Goal: Information Seeking & Learning: Learn about a topic

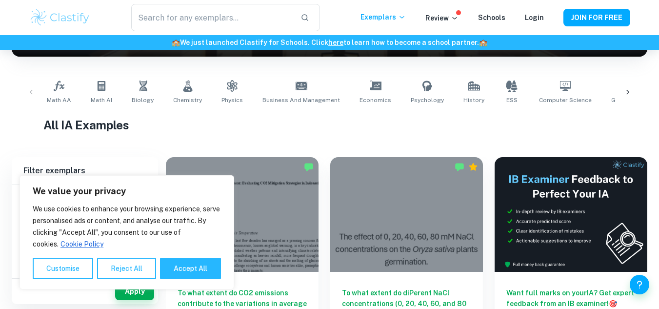
scroll to position [172, 0]
click at [197, 266] on button "Accept All" at bounding box center [190, 268] width 61 height 21
checkbox input "true"
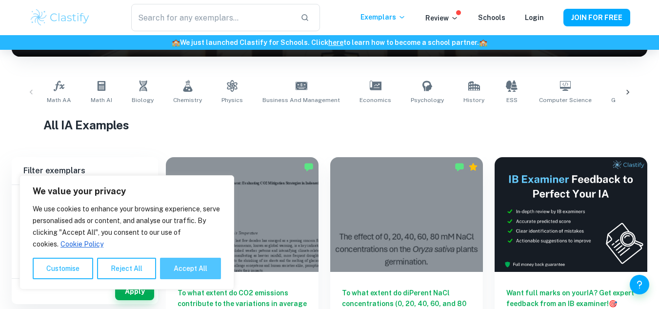
checkbox input "true"
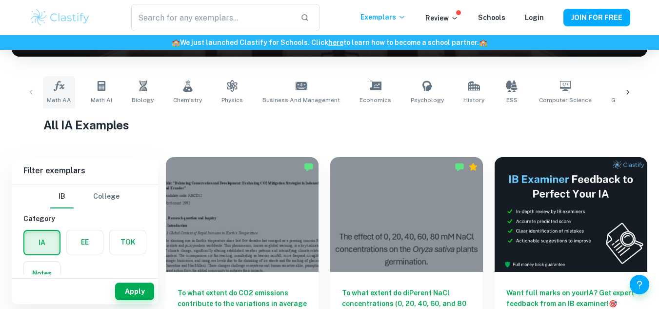
click at [70, 88] on link "Math AA" at bounding box center [59, 92] width 32 height 32
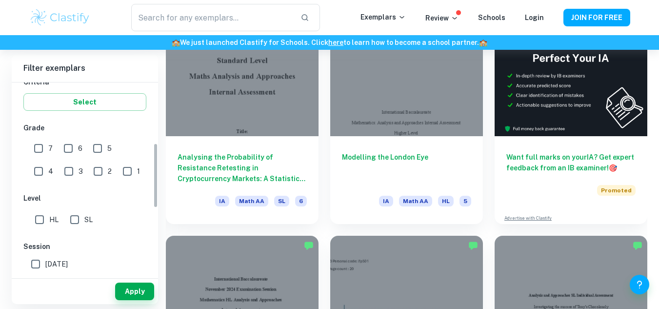
scroll to position [178, 0]
click at [67, 150] on input "6" at bounding box center [69, 149] width 20 height 20
checkbox input "true"
click at [34, 151] on input "7" at bounding box center [39, 149] width 20 height 20
checkbox input "true"
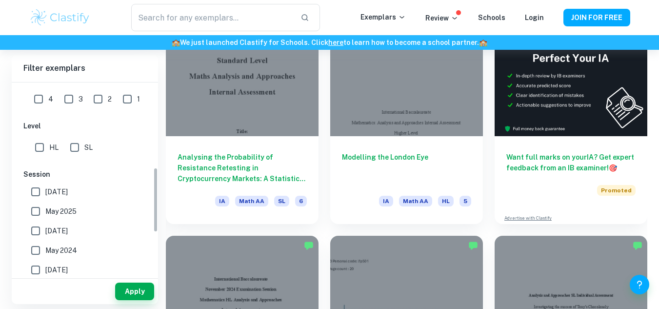
scroll to position [250, 0]
click at [76, 148] on input "SL" at bounding box center [75, 147] width 20 height 20
checkbox input "true"
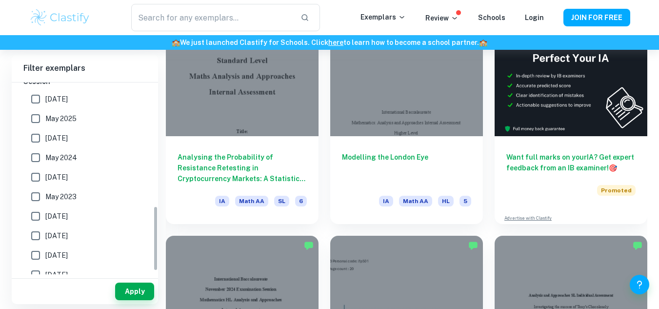
scroll to position [372, 0]
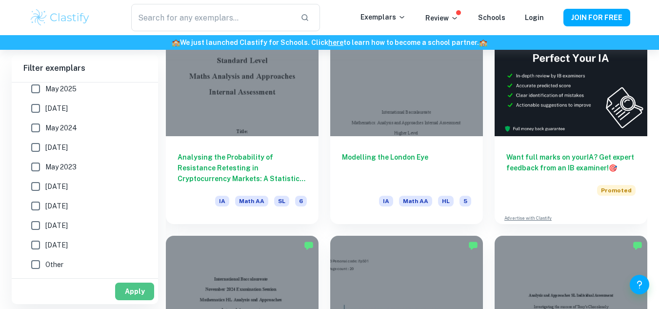
click at [127, 295] on button "Apply" at bounding box center [134, 291] width 39 height 18
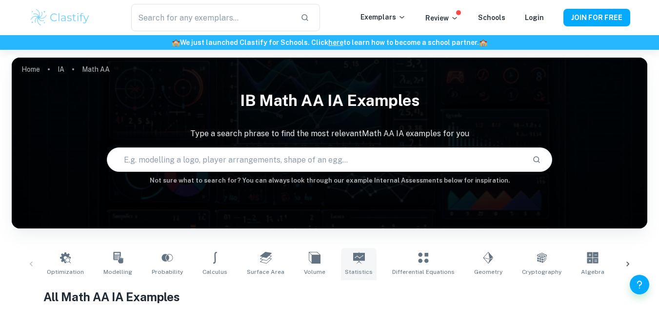
click at [345, 267] on link "Statistics" at bounding box center [359, 264] width 36 height 32
type input "Statistics"
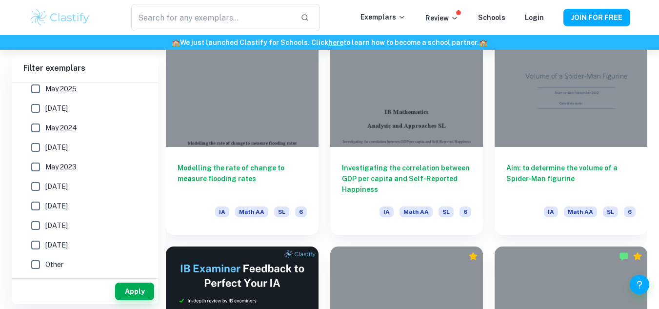
scroll to position [1371, 0]
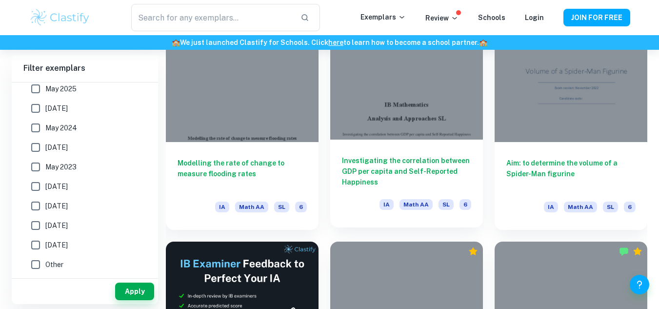
click at [380, 176] on h6 "Investigating the correlation between GDP per capita and Self-Reported Happiness" at bounding box center [406, 171] width 129 height 32
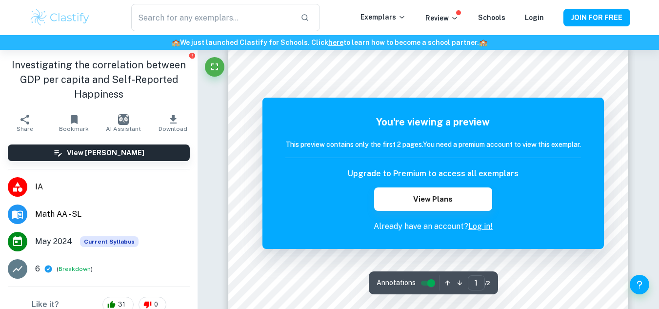
scroll to position [16, 0]
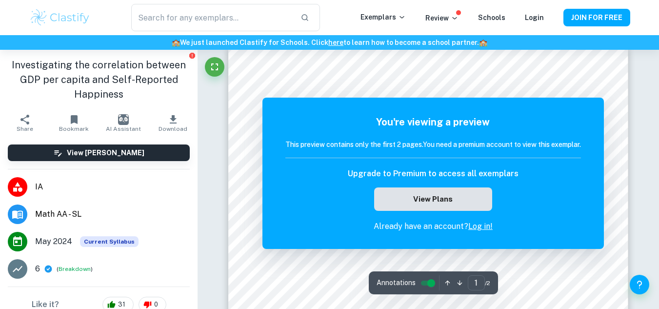
click at [449, 199] on button "View Plans" at bounding box center [433, 198] width 118 height 23
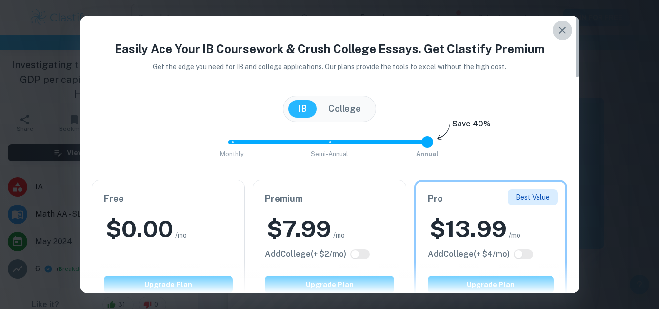
click at [560, 29] on icon "button" at bounding box center [563, 30] width 12 height 12
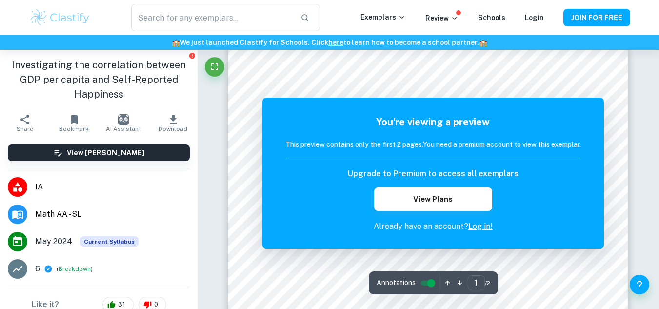
click at [449, 178] on h6 "Upgrade to Premium to access all exemplars" at bounding box center [433, 174] width 171 height 12
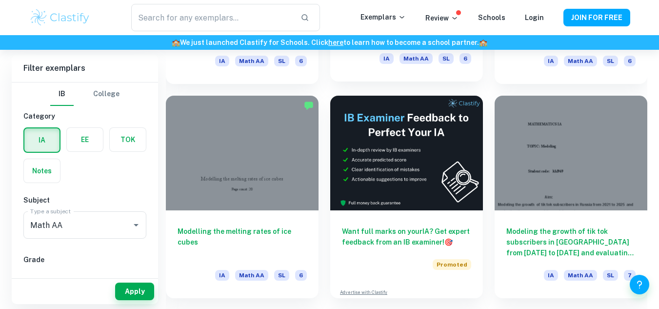
scroll to position [2588, 0]
